Goal: Information Seeking & Learning: Learn about a topic

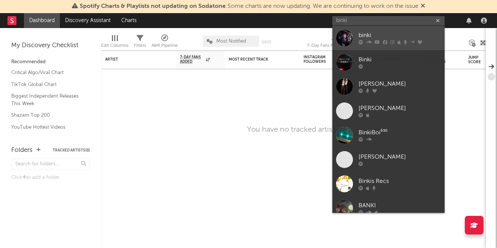
type input "binki"
click at [404, 32] on div "binki" at bounding box center [399, 35] width 82 height 9
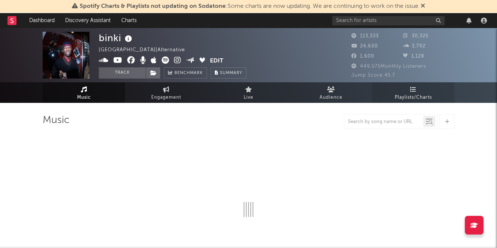
click at [388, 86] on link "Playlists/Charts" at bounding box center [413, 92] width 82 height 21
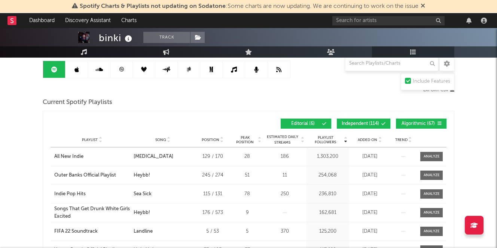
scroll to position [73, 0]
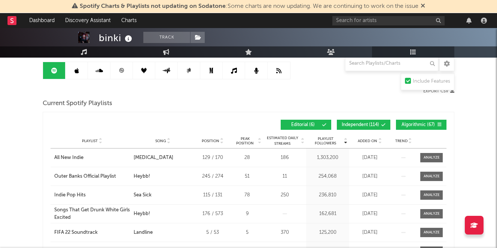
click at [353, 126] on span "Independent ( 114 )" at bounding box center [360, 125] width 37 height 4
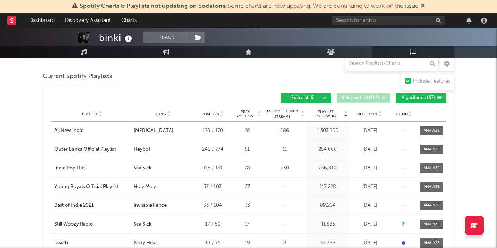
scroll to position [64, 0]
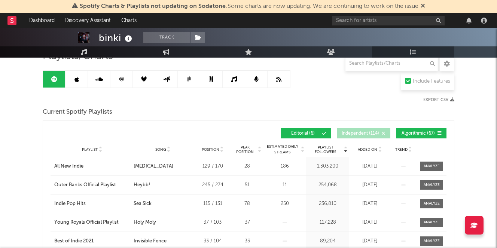
click at [159, 148] on span "Song" at bounding box center [160, 149] width 11 height 4
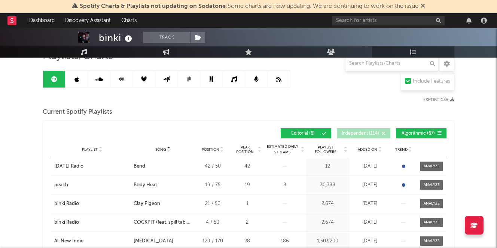
click at [75, 79] on icon at bounding box center [76, 79] width 4 height 6
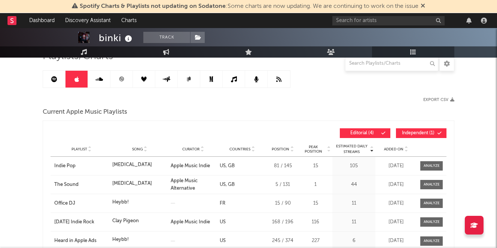
click at [135, 148] on span "Song" at bounding box center [137, 149] width 11 height 4
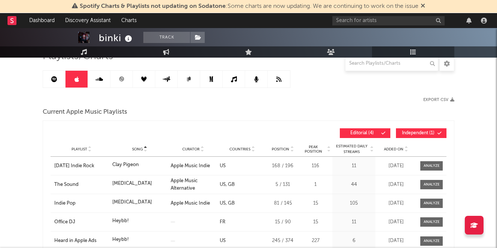
click at [135, 148] on span "Song" at bounding box center [137, 149] width 11 height 4
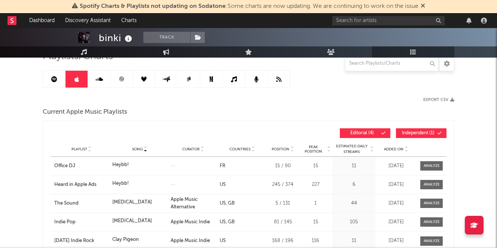
click at [135, 148] on span "Song" at bounding box center [137, 149] width 11 height 4
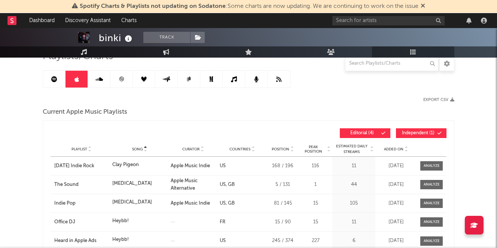
click at [103, 76] on link at bounding box center [99, 79] width 22 height 17
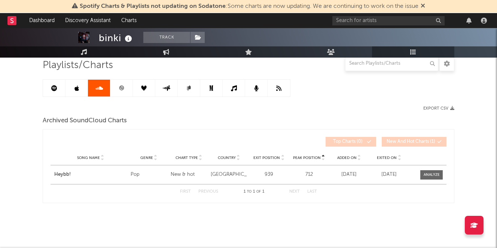
click at [126, 92] on link at bounding box center [121, 88] width 22 height 17
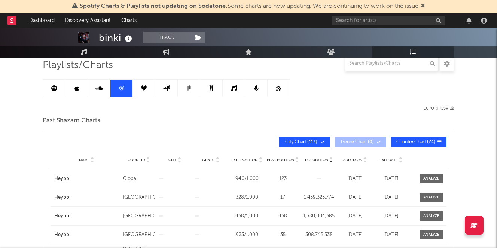
click at [104, 90] on link at bounding box center [99, 88] width 22 height 17
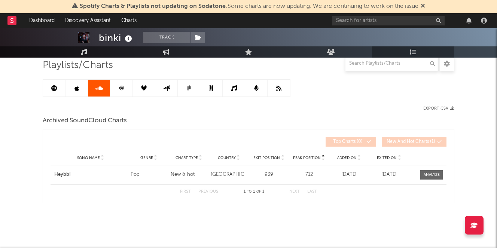
click at [124, 89] on link at bounding box center [121, 88] width 22 height 17
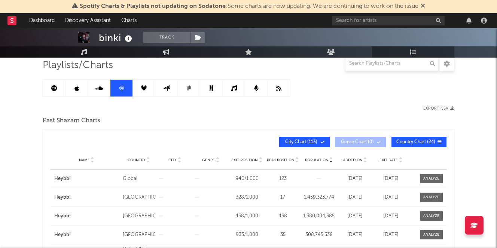
click at [160, 87] on link at bounding box center [166, 88] width 22 height 17
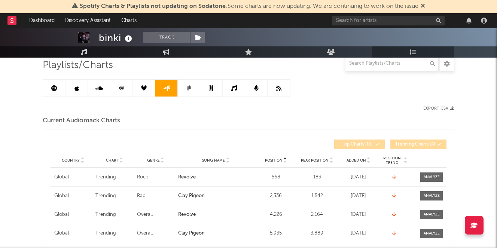
click at [187, 91] on link at bounding box center [189, 88] width 22 height 17
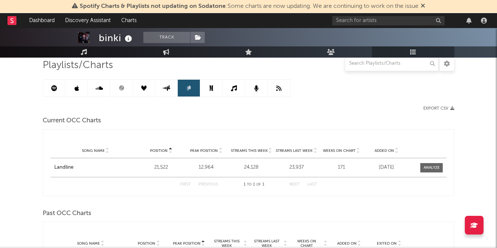
click at [210, 90] on icon at bounding box center [211, 88] width 6 height 6
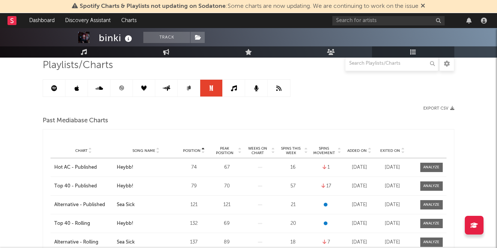
click at [228, 89] on link at bounding box center [234, 88] width 22 height 17
